Goal: Understand process/instructions: Learn how to perform a task or action

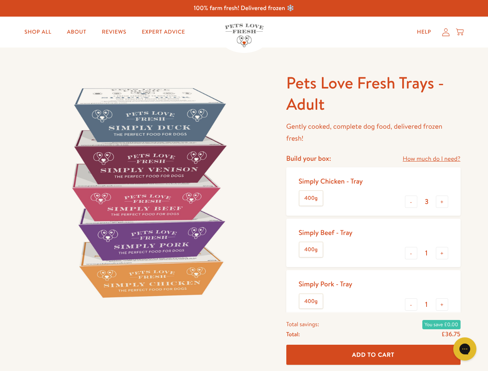
click at [244, 186] on img at bounding box center [148, 192] width 240 height 240
click at [431, 159] on link "How much do I need?" at bounding box center [432, 159] width 58 height 10
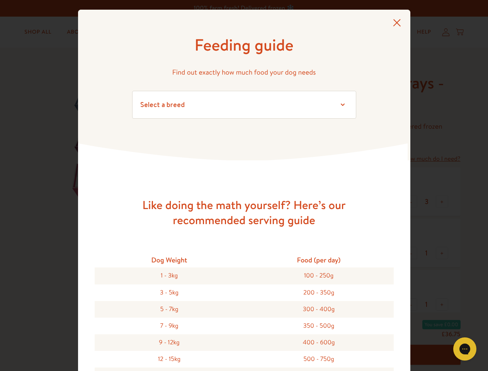
click at [411, 202] on div "Feeding guide Find out exactly how much food your dog needs Select a breed Affe…" at bounding box center [244, 185] width 488 height 371
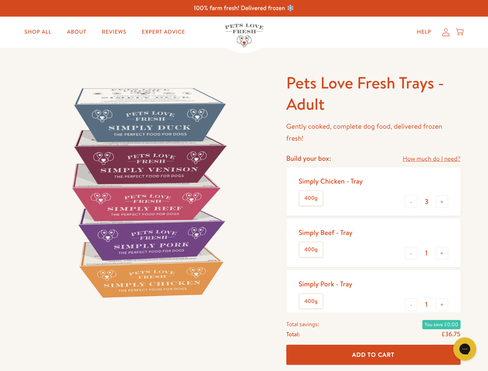
click at [442, 202] on button "+" at bounding box center [442, 202] width 12 height 12
type input "4"
click at [411, 253] on button "-" at bounding box center [411, 253] width 12 height 12
click at [442, 253] on button "+" at bounding box center [442, 253] width 12 height 12
type input "1"
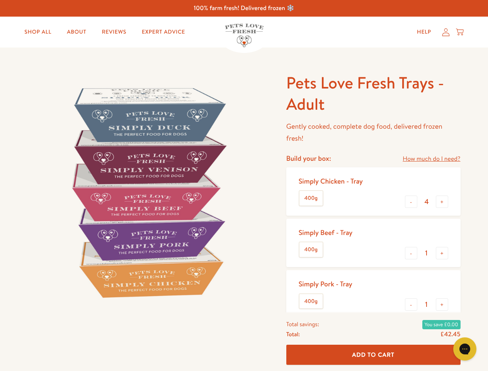
click at [411, 305] on button "-" at bounding box center [411, 304] width 12 height 12
type input "0"
